Goal: Navigation & Orientation: Find specific page/section

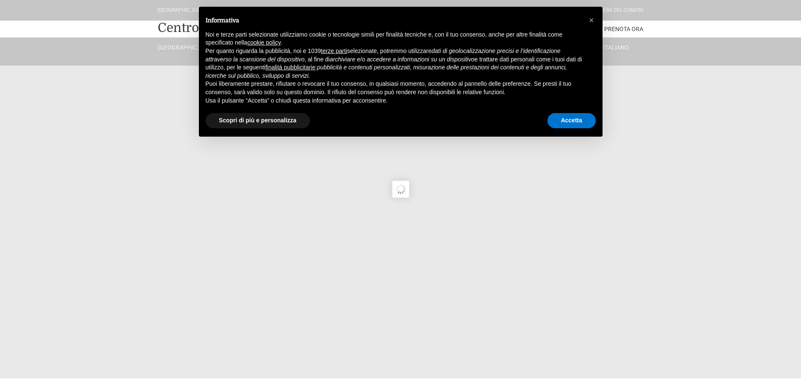
type input "02/09/2025"
type input "03/09/2025"
click at [562, 125] on button "Accetta" at bounding box center [571, 120] width 48 height 15
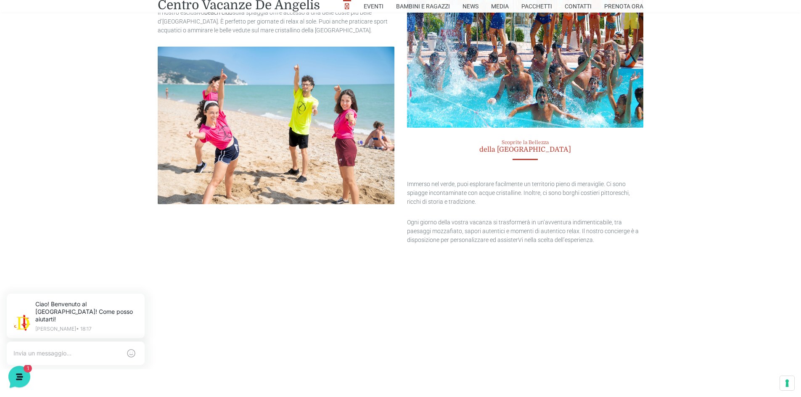
scroll to position [1681, 0]
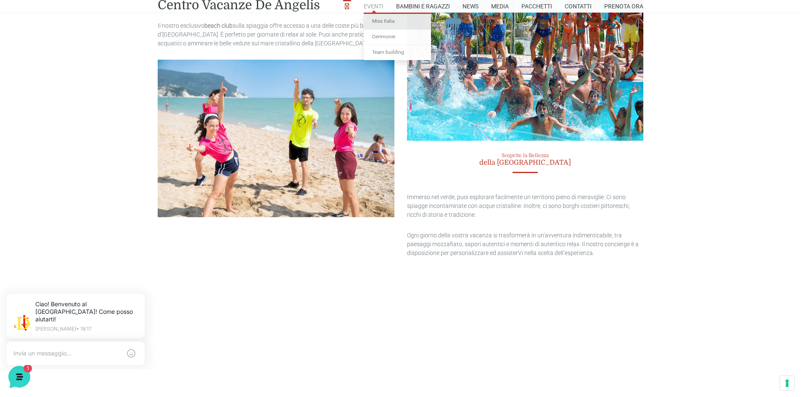
click at [382, 17] on link "Miss Italia" at bounding box center [397, 22] width 67 height 16
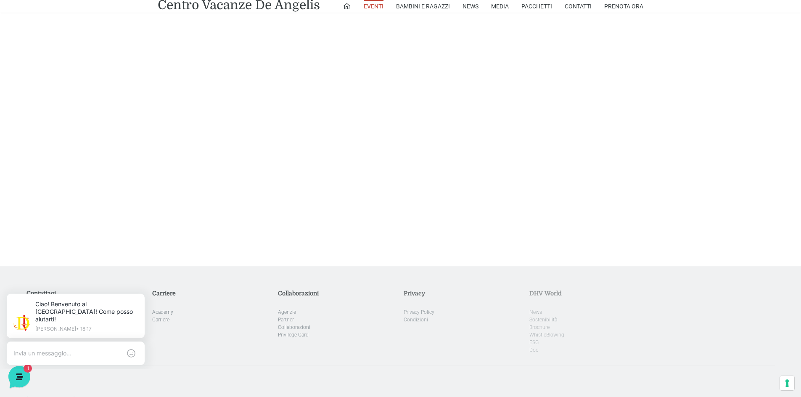
scroll to position [817, 0]
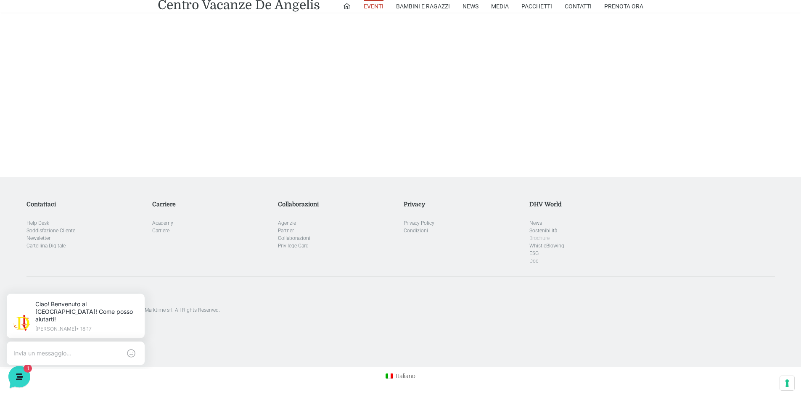
click at [540, 237] on link "Brochure" at bounding box center [539, 238] width 20 height 6
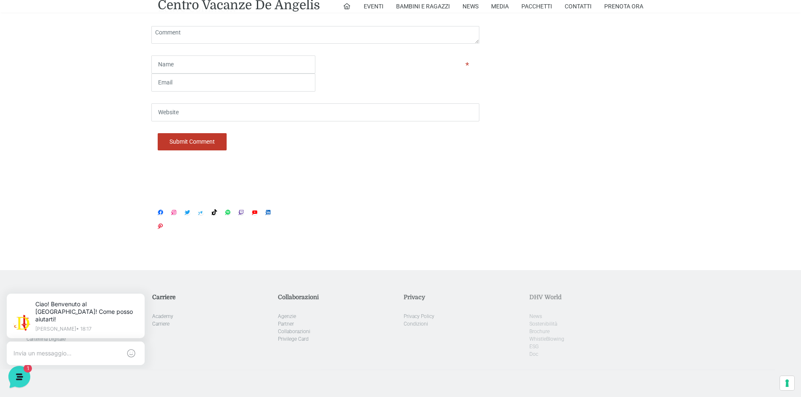
scroll to position [912, 0]
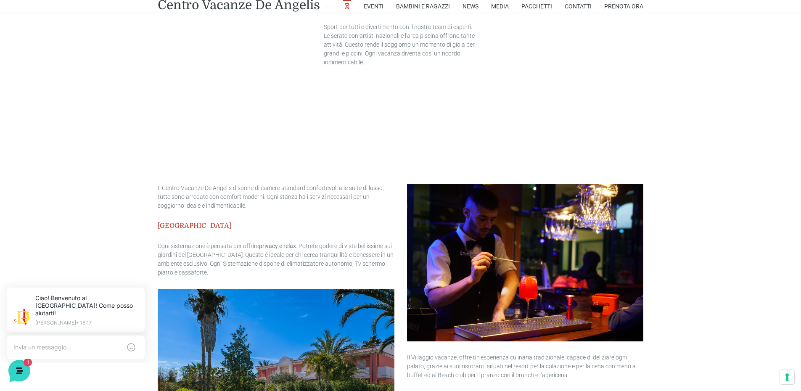
scroll to position [757, 0]
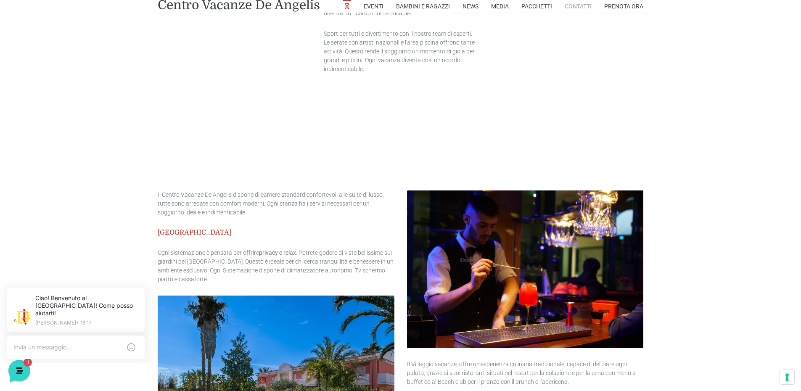
click at [578, 3] on link "Contatti" at bounding box center [578, 6] width 27 height 13
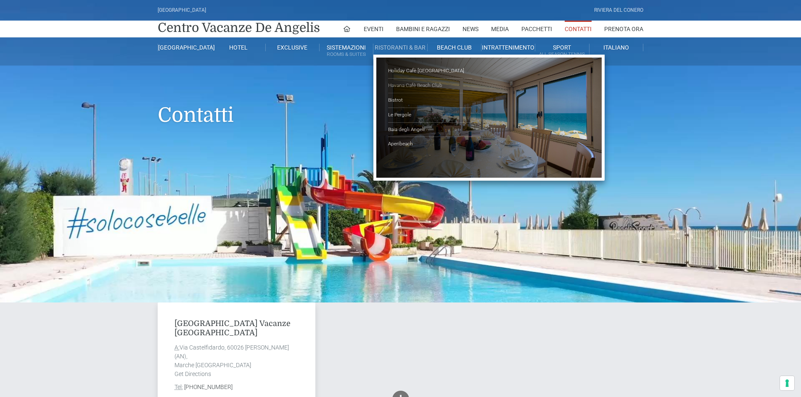
click at [409, 82] on link "Havana Cafè Beach Club" at bounding box center [430, 86] width 84 height 15
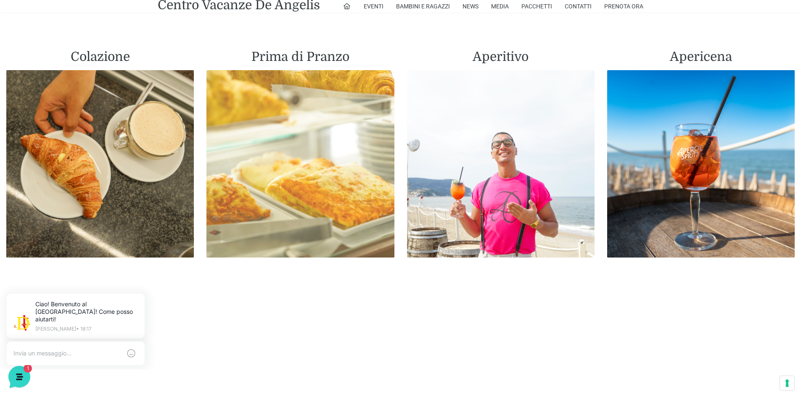
scroll to position [462, 0]
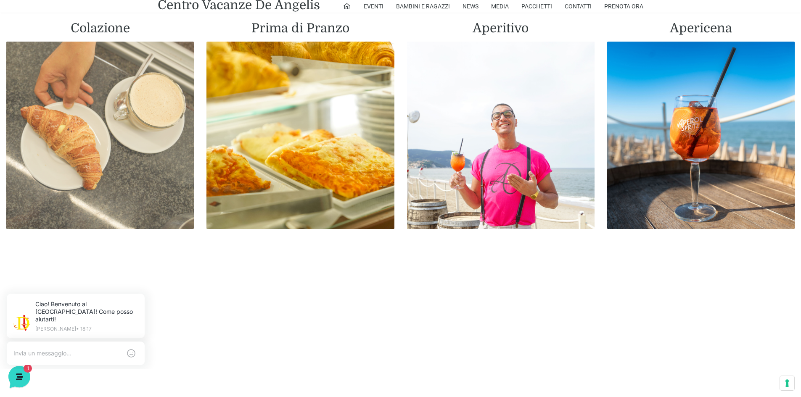
click at [152, 128] on img at bounding box center [99, 135] width 187 height 187
click at [97, 162] on img at bounding box center [99, 135] width 187 height 187
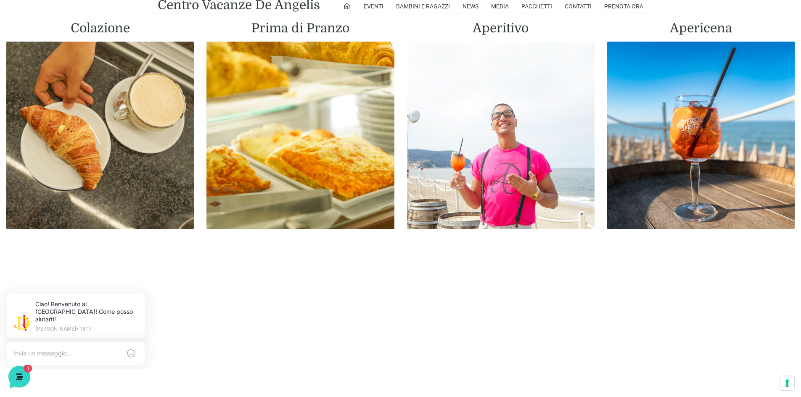
click at [98, 23] on h2 "Colazione" at bounding box center [99, 28] width 187 height 15
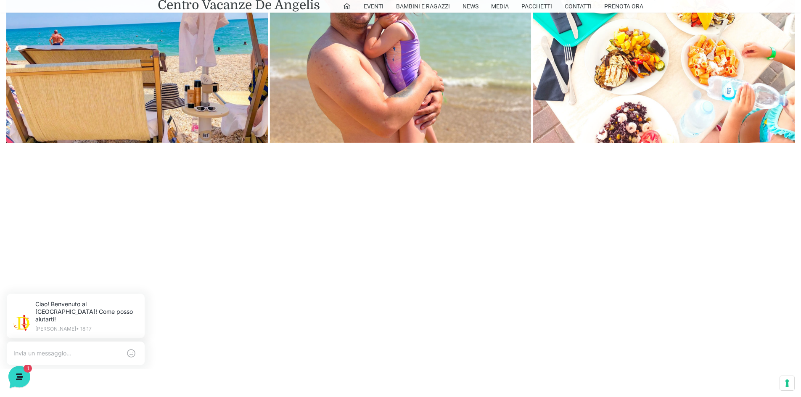
scroll to position [1892, 0]
